Goal: Task Accomplishment & Management: Manage account settings

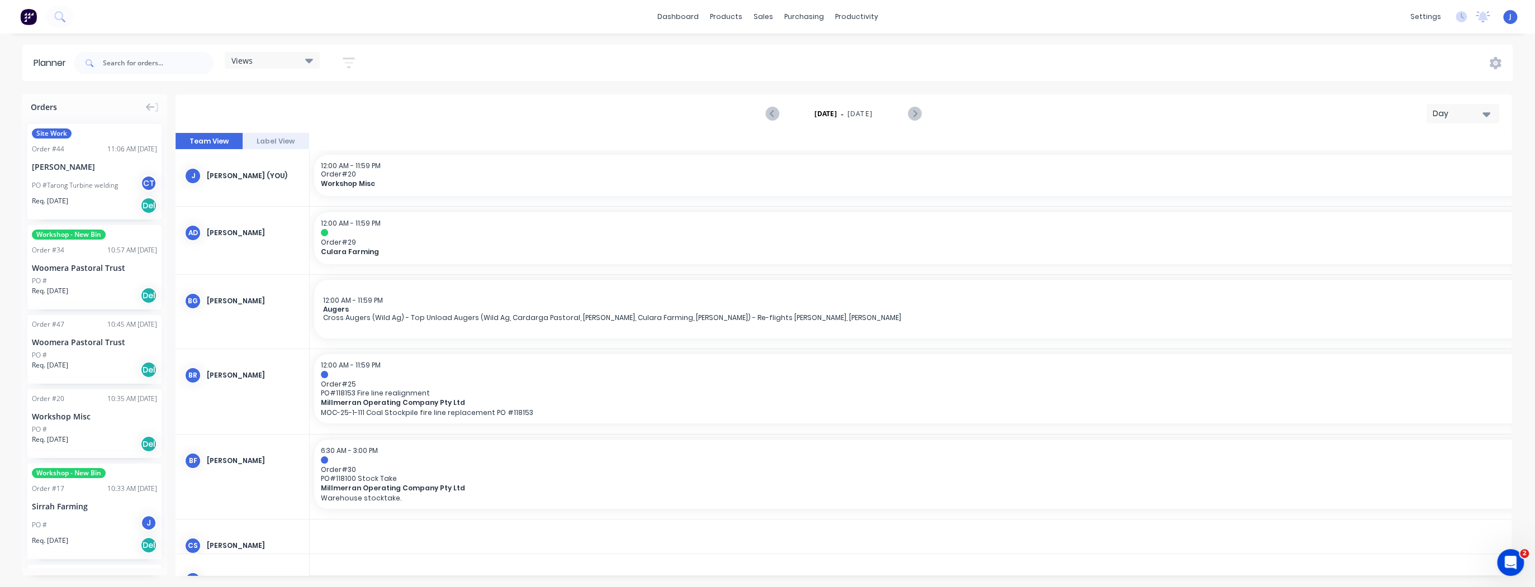
scroll to position [0, 1967]
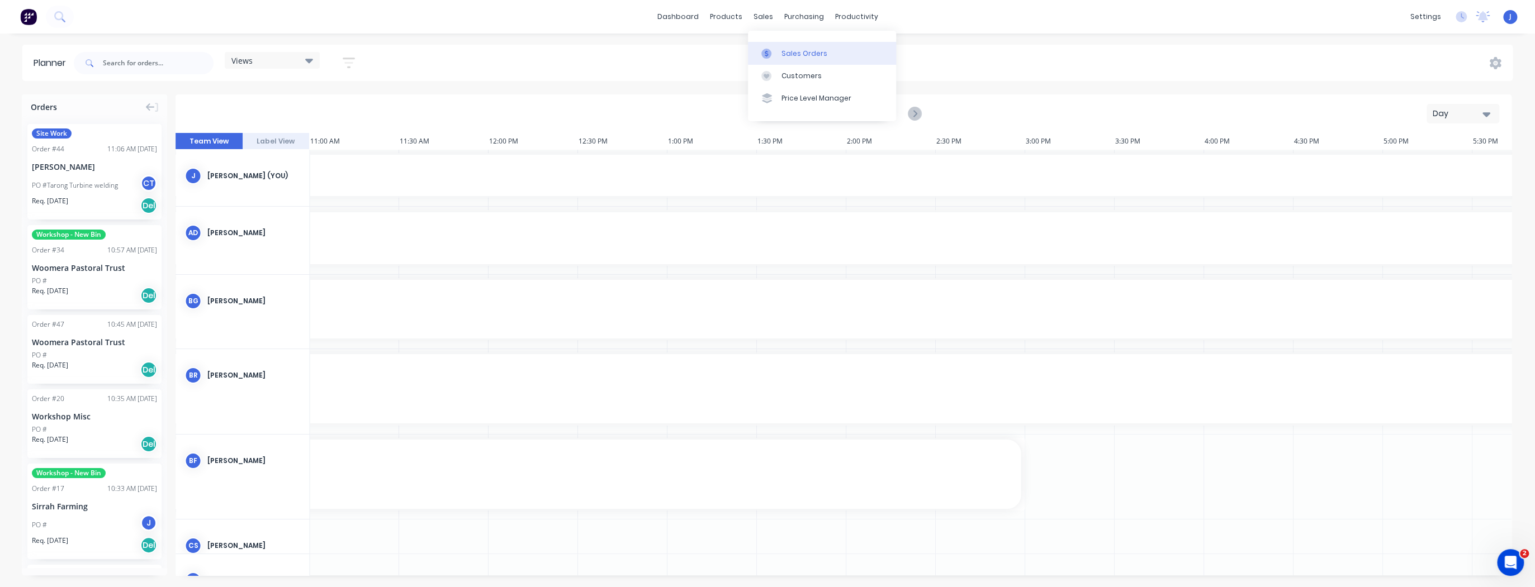
click at [781, 51] on div "Sales Orders" at bounding box center [804, 54] width 46 height 10
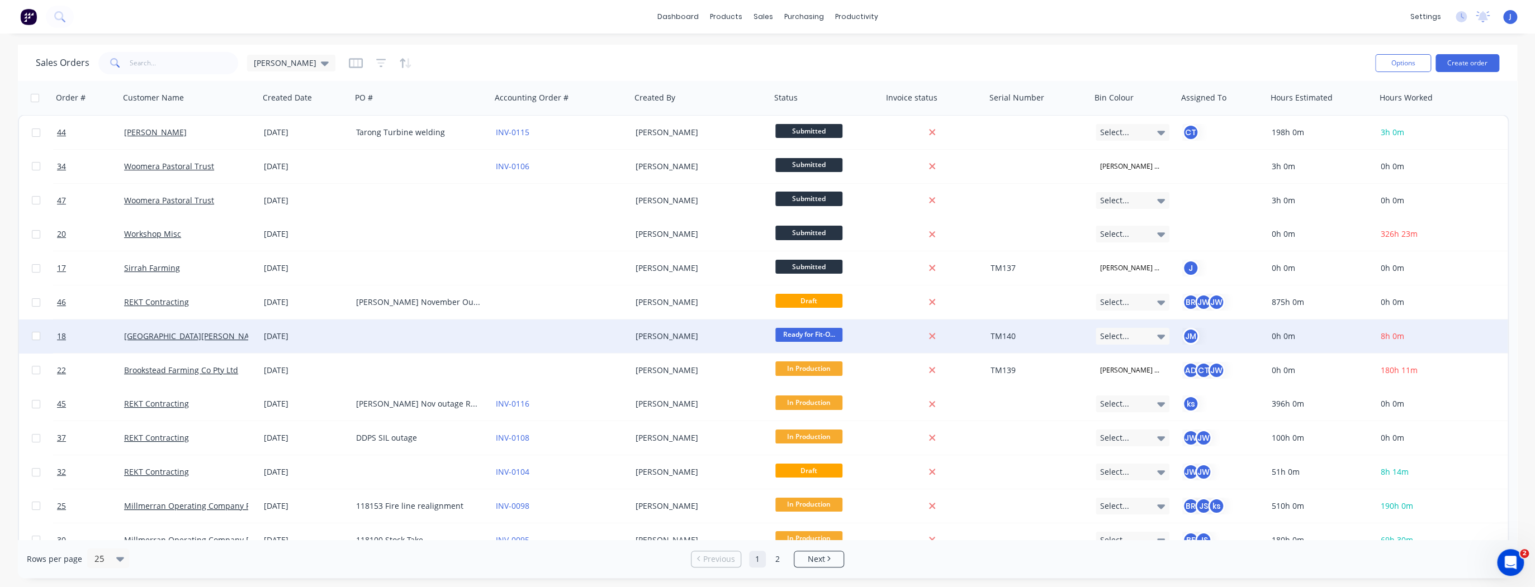
click at [1160, 337] on icon at bounding box center [1161, 337] width 8 height 4
click at [1126, 416] on div "Case Red" at bounding box center [1119, 419] width 38 height 16
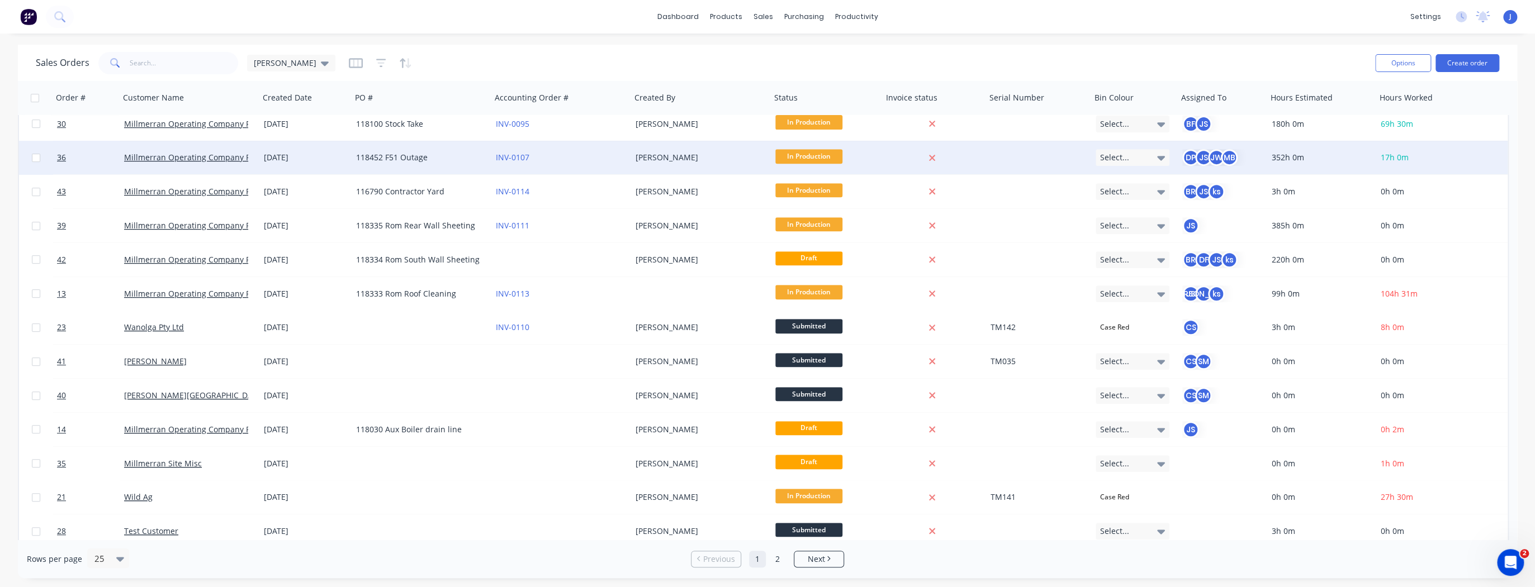
scroll to position [424, 0]
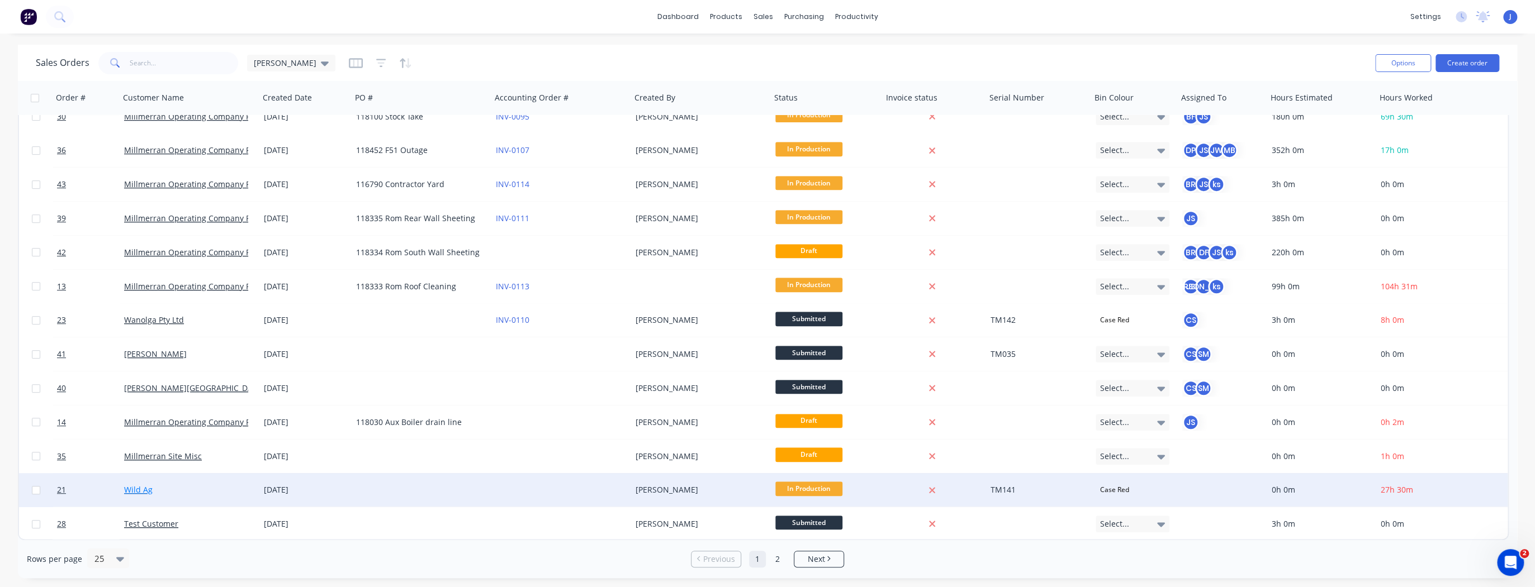
click at [141, 491] on link "Wild Ag" at bounding box center [138, 490] width 29 height 11
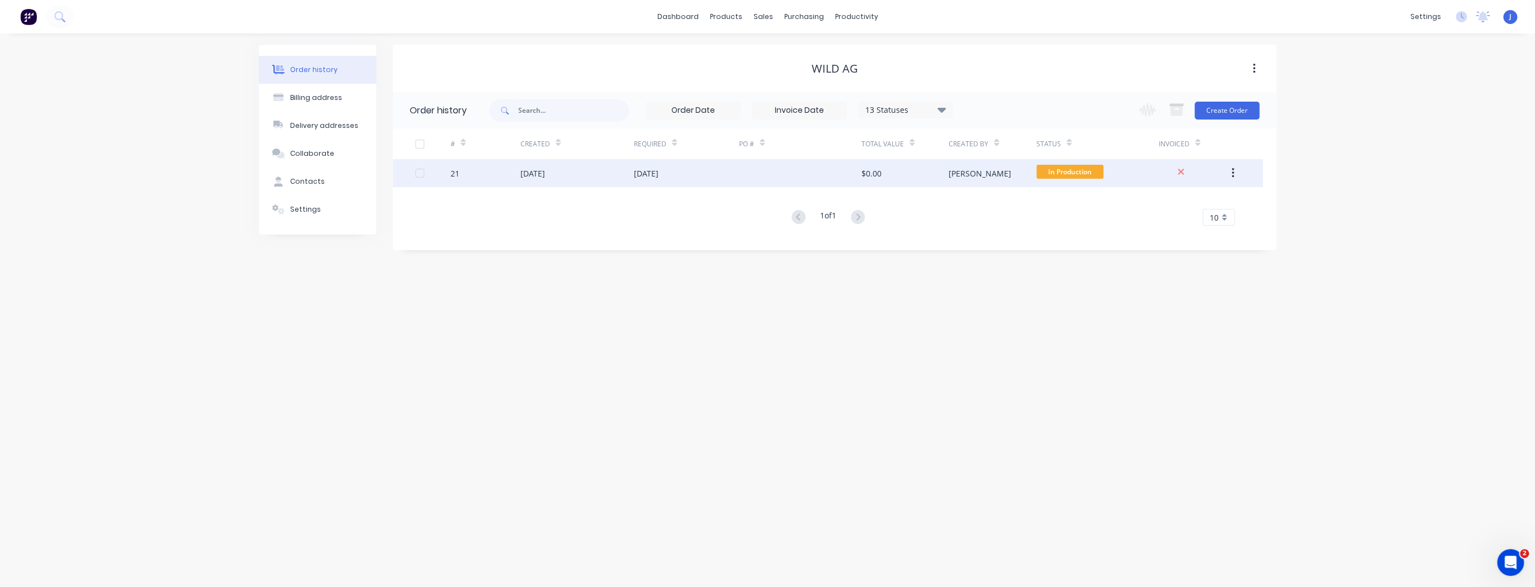
click at [721, 174] on div "[DATE]" at bounding box center [686, 173] width 105 height 28
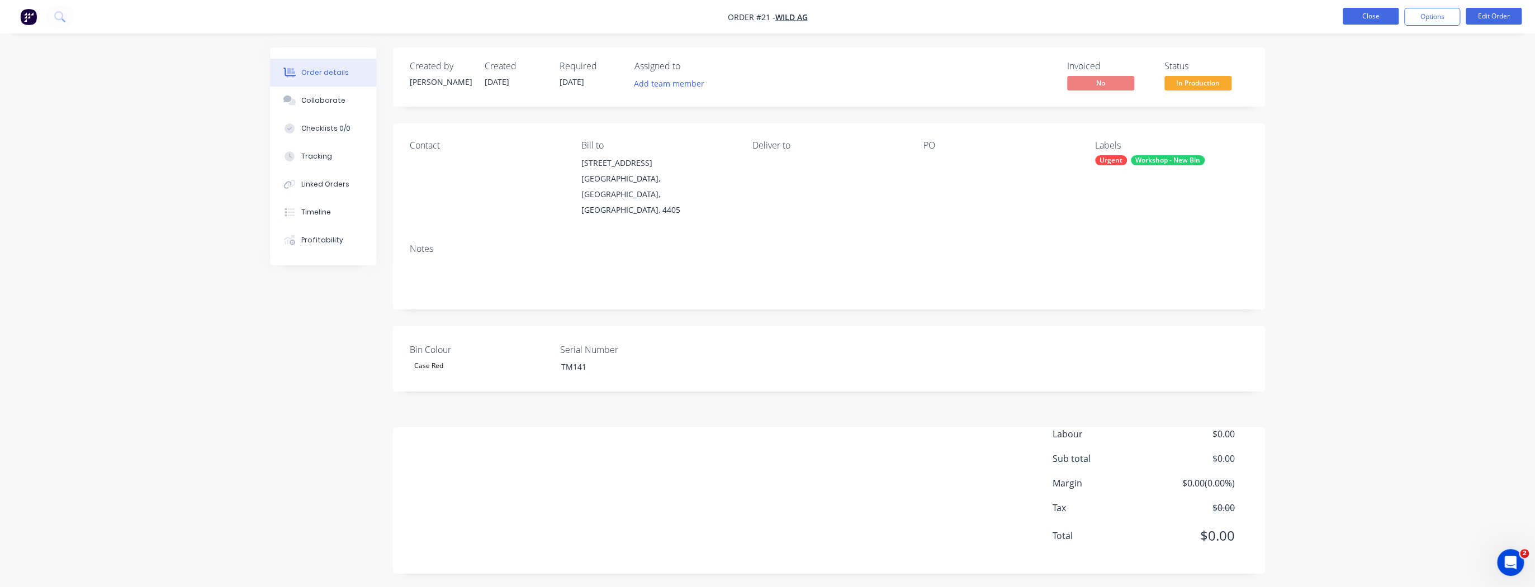
click at [1379, 19] on button "Close" at bounding box center [1370, 16] width 56 height 17
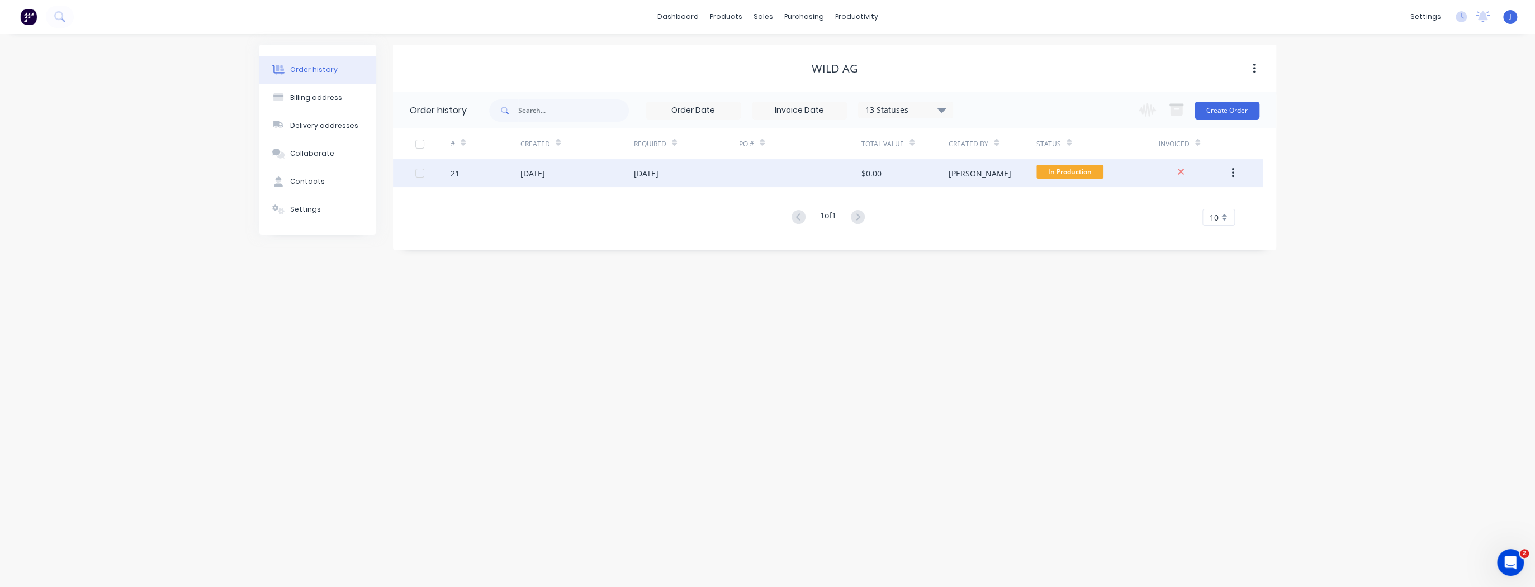
click at [752, 177] on div at bounding box center [800, 173] width 122 height 28
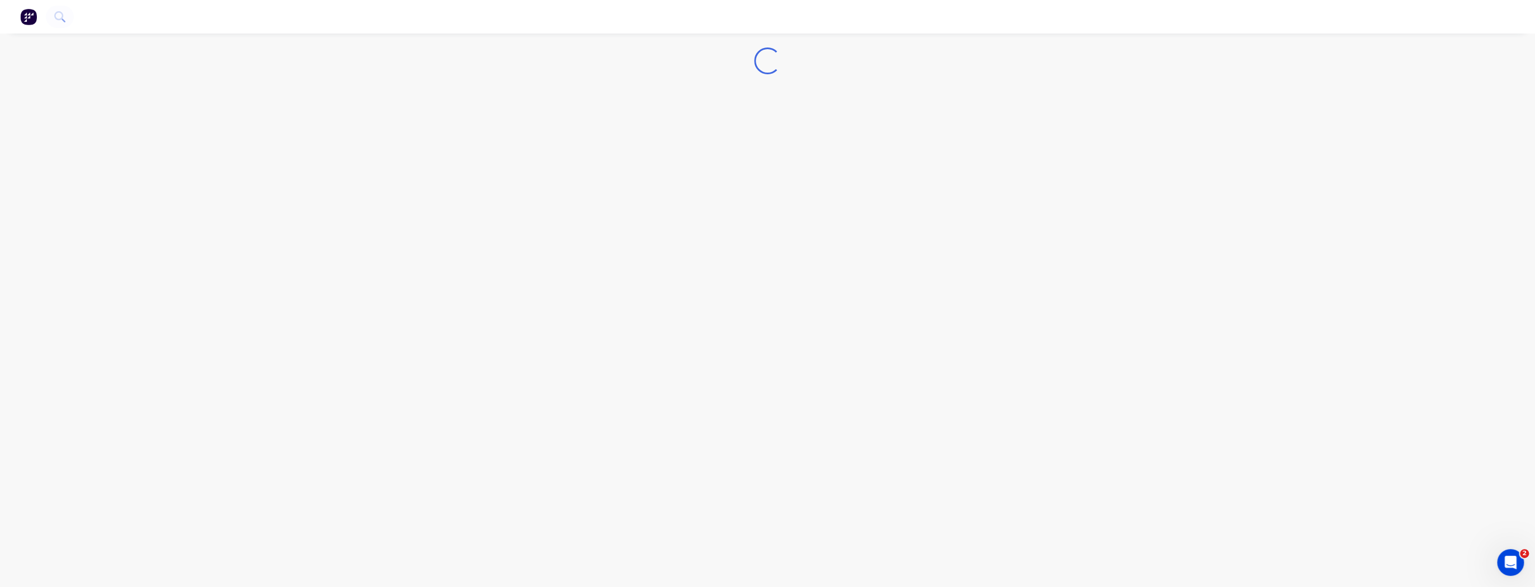
click at [752, 177] on div "Loading..." at bounding box center [767, 293] width 1535 height 587
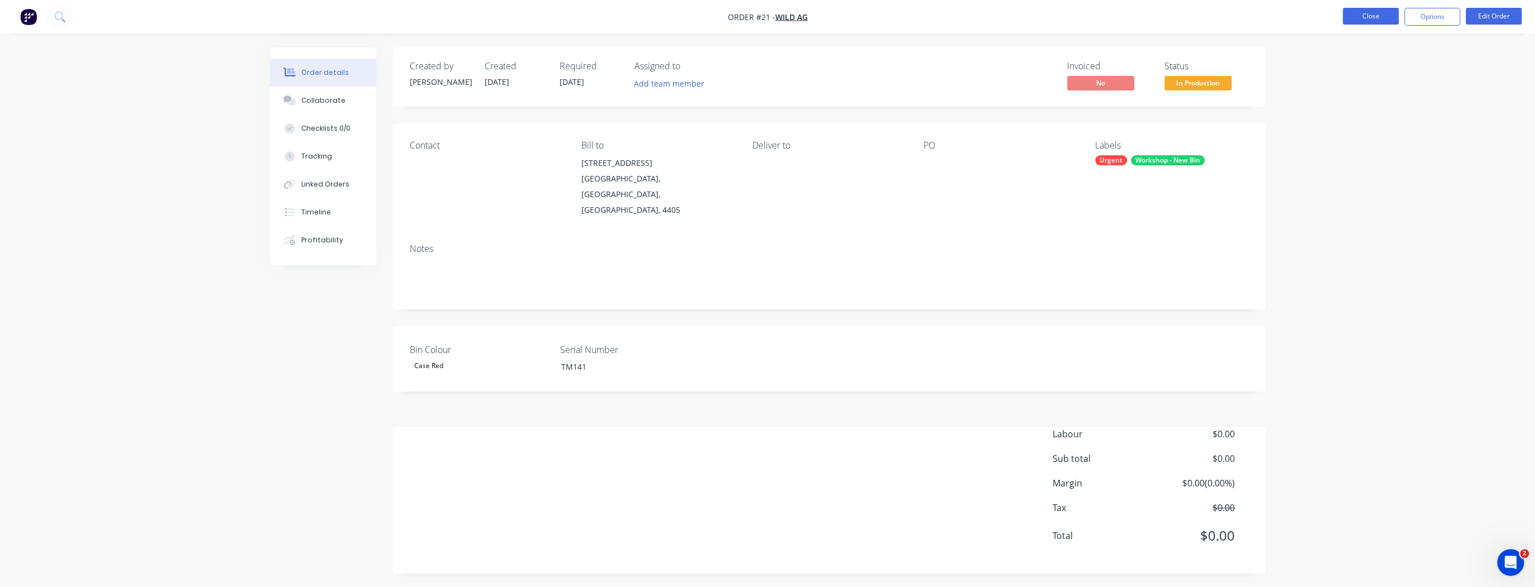
click at [1384, 20] on button "Close" at bounding box center [1370, 16] width 56 height 17
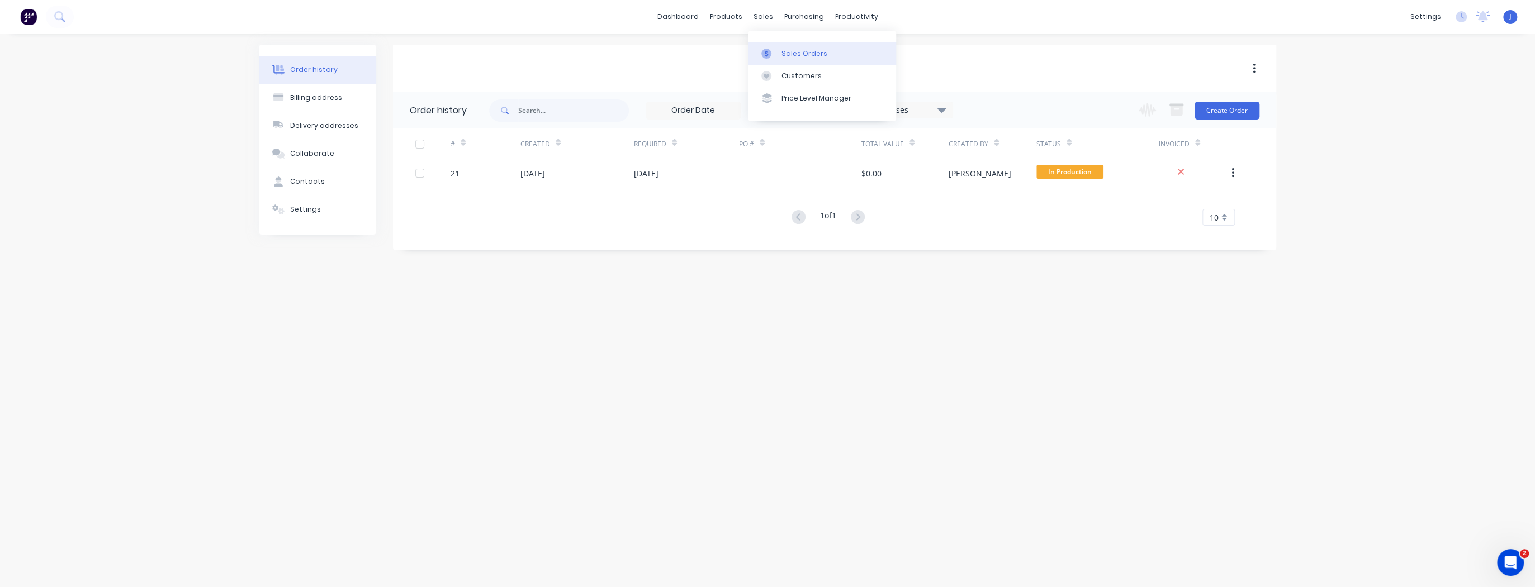
click at [768, 54] on icon at bounding box center [766, 54] width 10 height 10
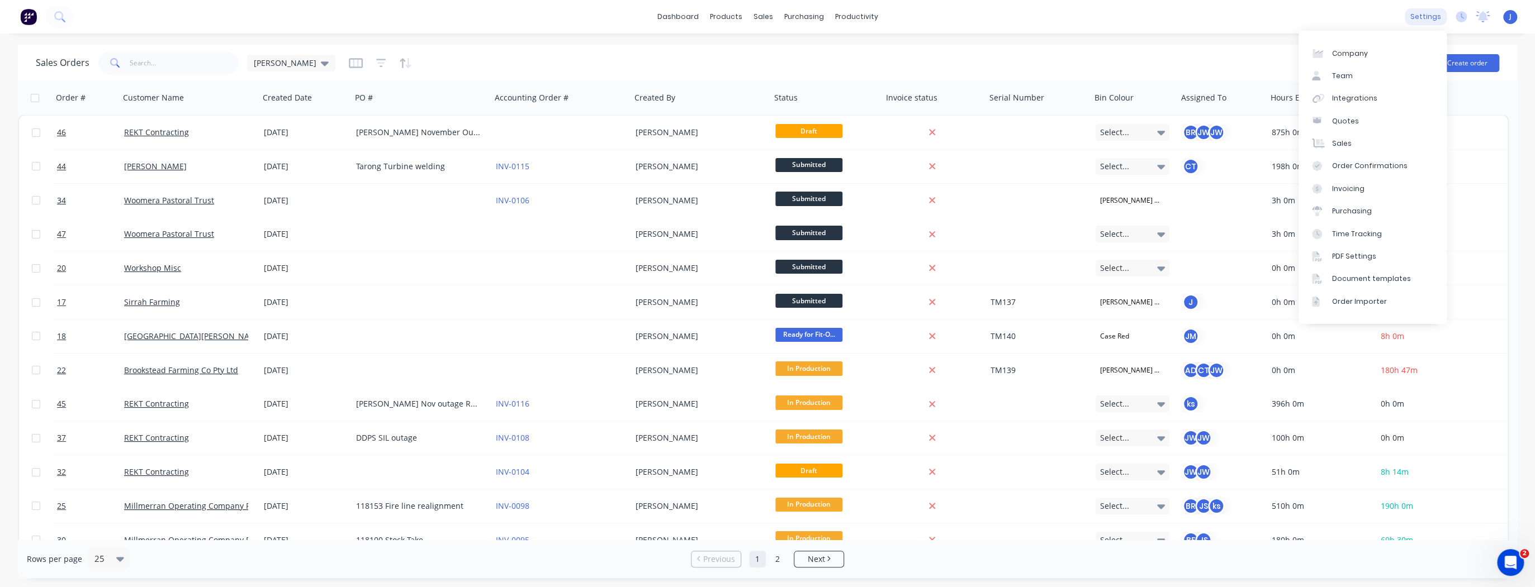
click at [1417, 13] on div "settings" at bounding box center [1425, 16] width 42 height 17
click at [1347, 75] on div "Team" at bounding box center [1342, 76] width 21 height 10
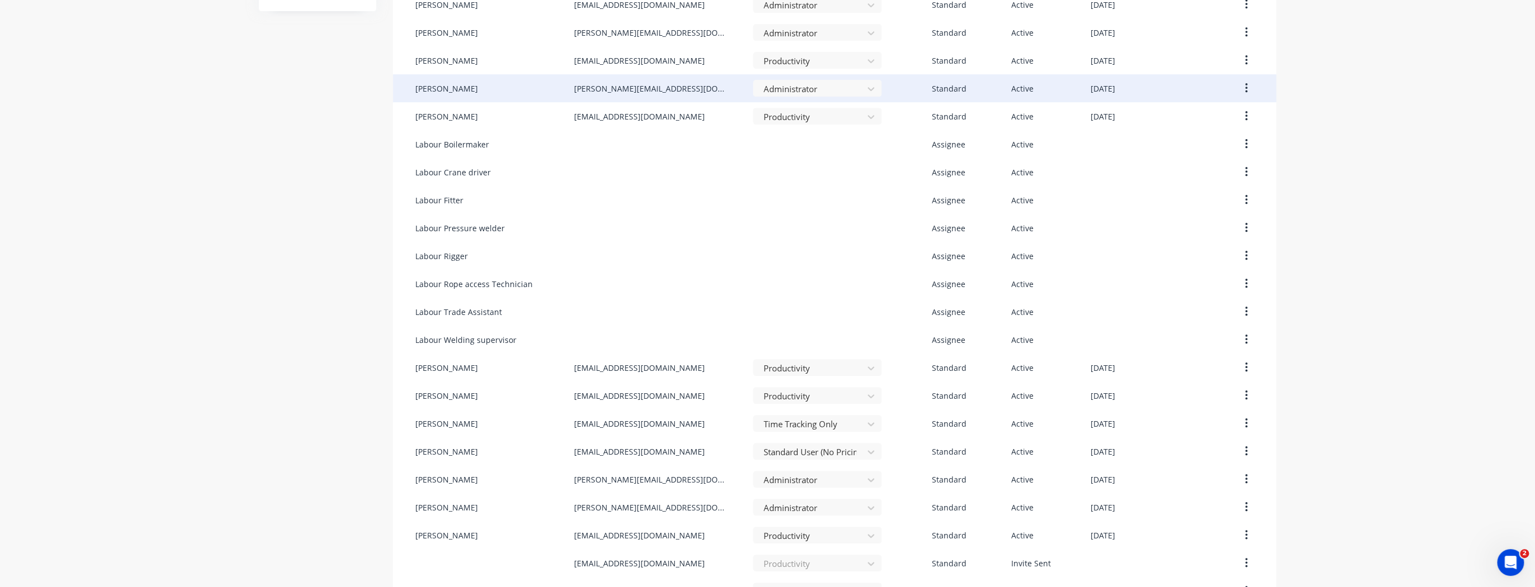
scroll to position [402, 0]
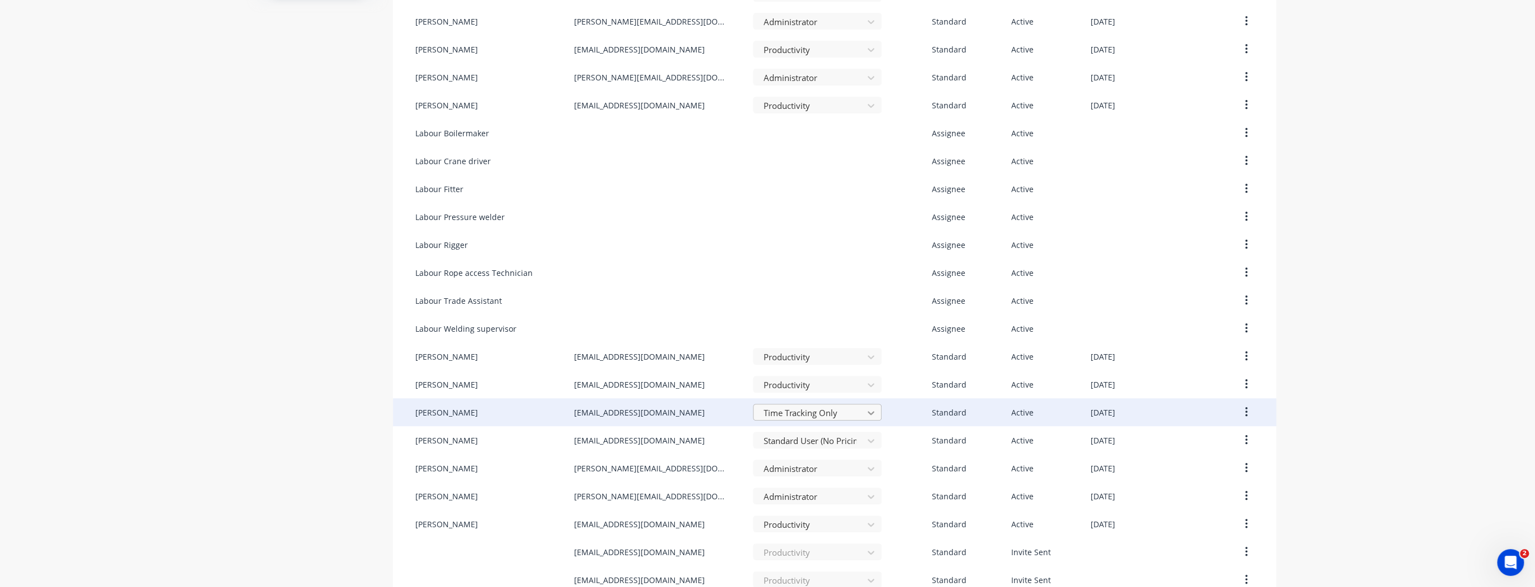
click at [865, 414] on icon at bounding box center [870, 412] width 11 height 11
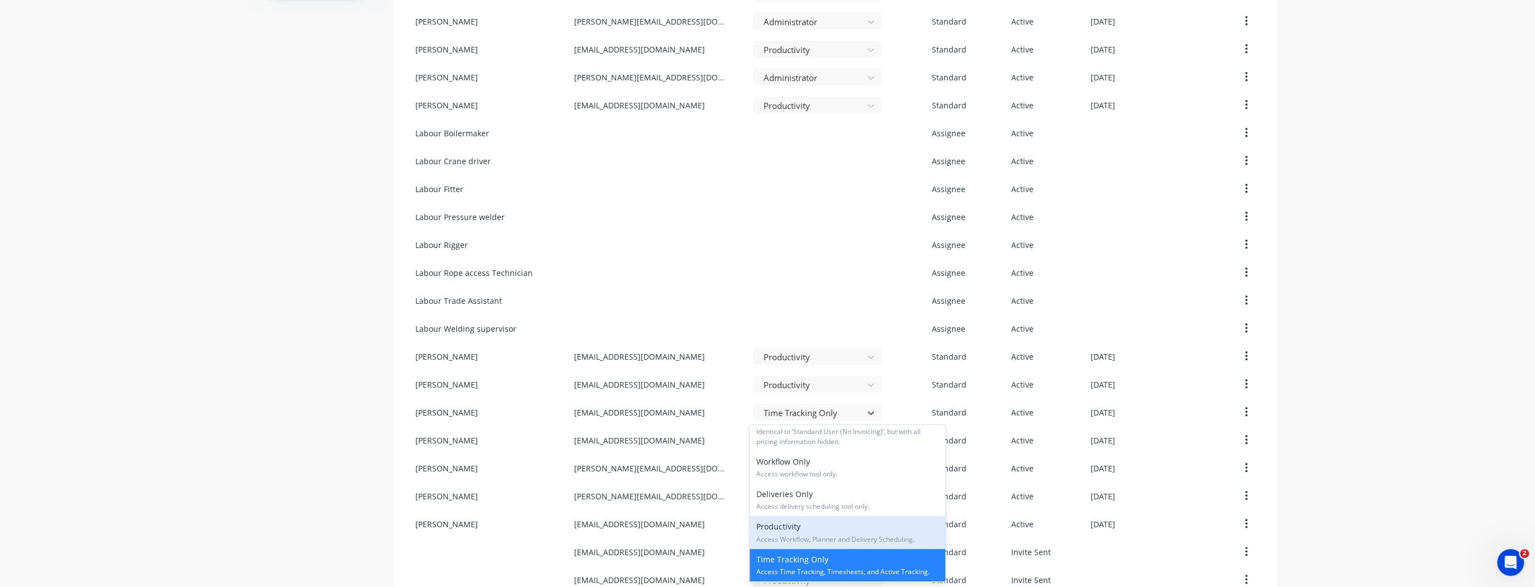
scroll to position [179, 0]
click at [809, 535] on span "Access Workflow, Planner and Delivery Scheduling." at bounding box center [847, 539] width 182 height 10
